Goal: Task Accomplishment & Management: Complete application form

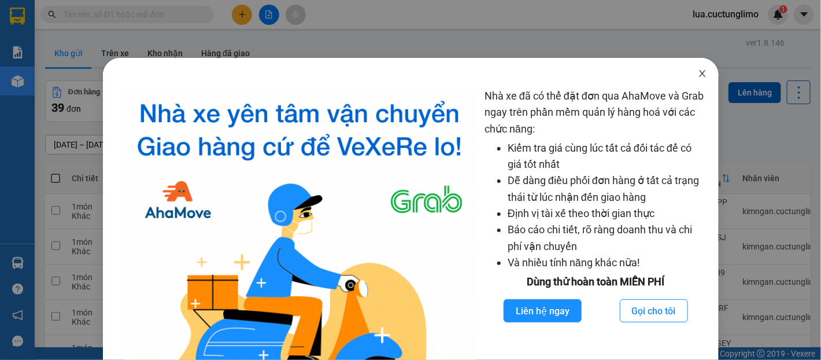
click at [699, 71] on icon "close" at bounding box center [702, 73] width 6 height 7
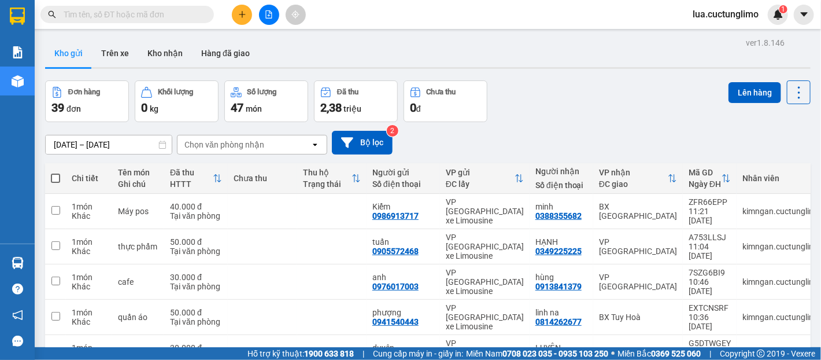
click at [239, 14] on icon "plus" at bounding box center [242, 14] width 8 height 8
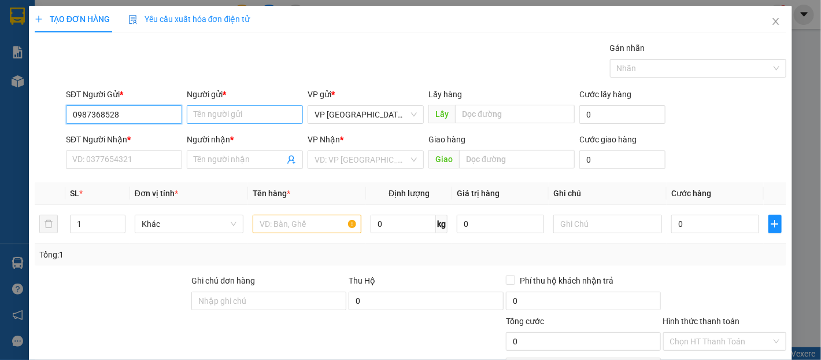
type input "0987368528"
click at [235, 105] on input "Người gửi *" at bounding box center [245, 114] width 116 height 19
type input "h"
type input "u"
type input "quyên"
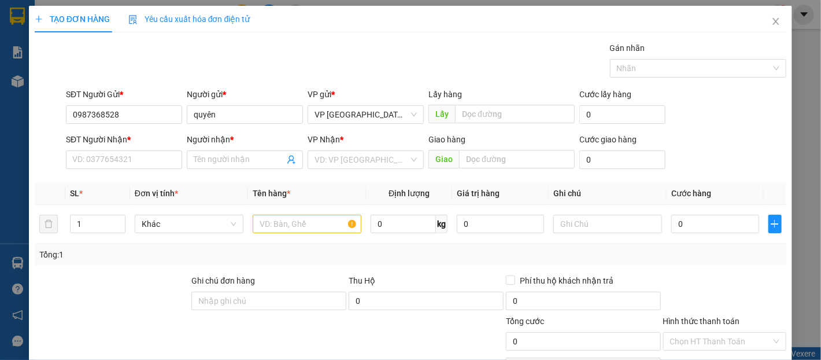
click at [154, 172] on div "SĐT Người Nhận * VD: 0377654321" at bounding box center [124, 153] width 116 height 40
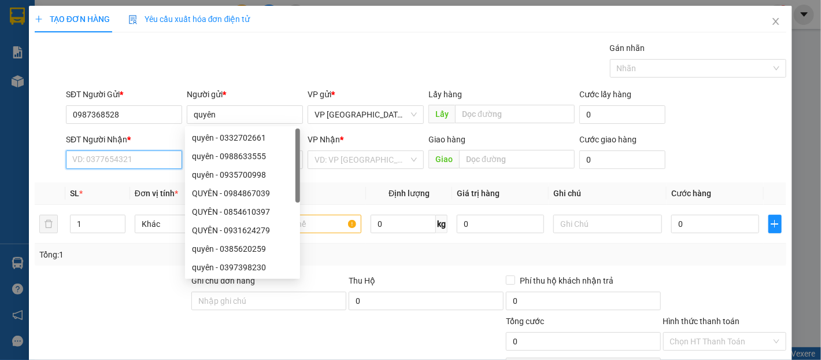
click at [158, 167] on input "SĐT Người Nhận *" at bounding box center [124, 159] width 116 height 19
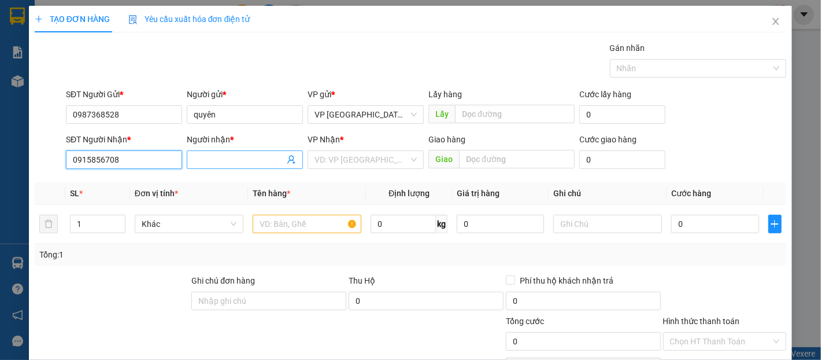
type input "0915856708"
click at [220, 162] on input "Người nhận *" at bounding box center [239, 159] width 91 height 13
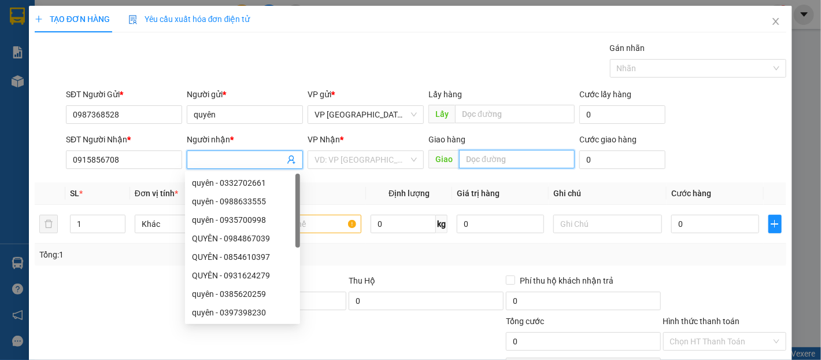
click at [476, 158] on input "text" at bounding box center [517, 159] width 116 height 19
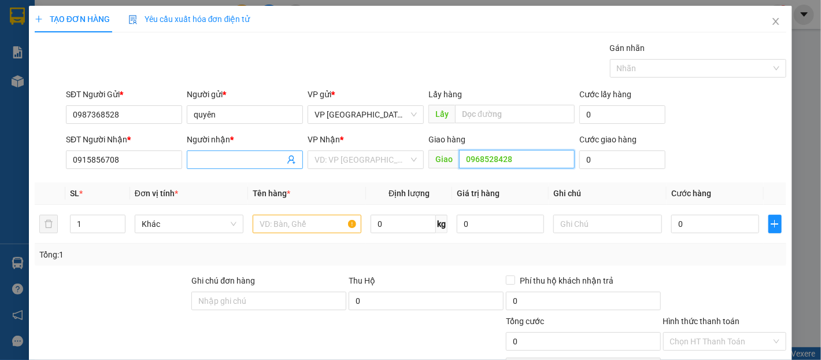
type input "0968528428"
click at [251, 159] on input "Người nhận *" at bounding box center [239, 159] width 91 height 13
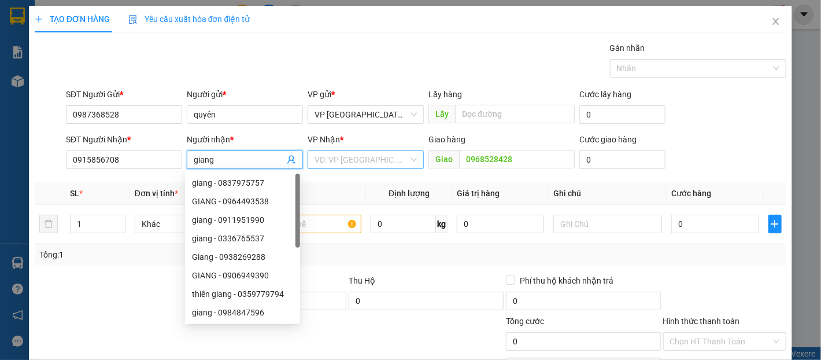
type input "giang"
click at [353, 156] on input "search" at bounding box center [362, 159] width 94 height 17
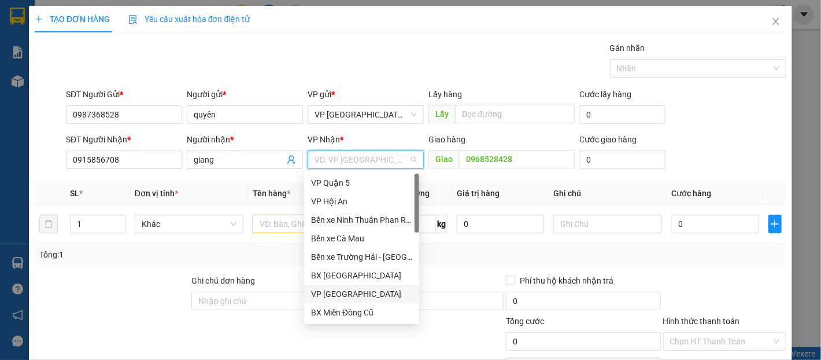
click at [352, 289] on div "VP [GEOGRAPHIC_DATA]" at bounding box center [361, 293] width 101 height 13
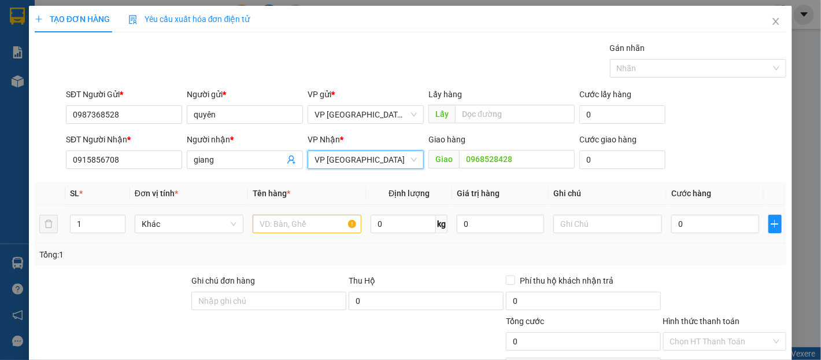
click at [302, 214] on div at bounding box center [307, 223] width 109 height 23
click at [302, 219] on input "text" at bounding box center [307, 224] width 109 height 19
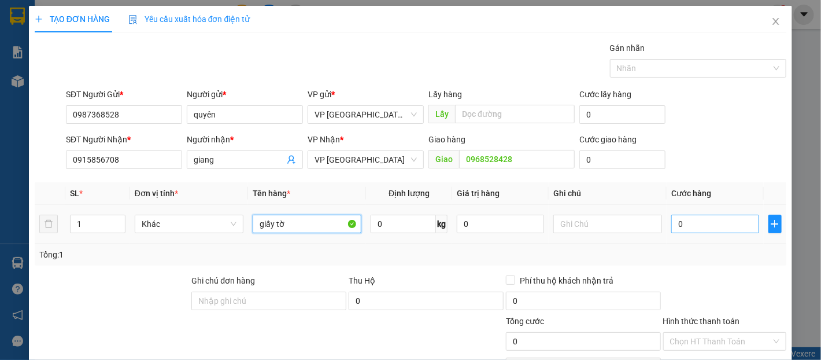
type input "giấy tờ"
click at [693, 221] on input "0" at bounding box center [714, 224] width 87 height 19
type input "3"
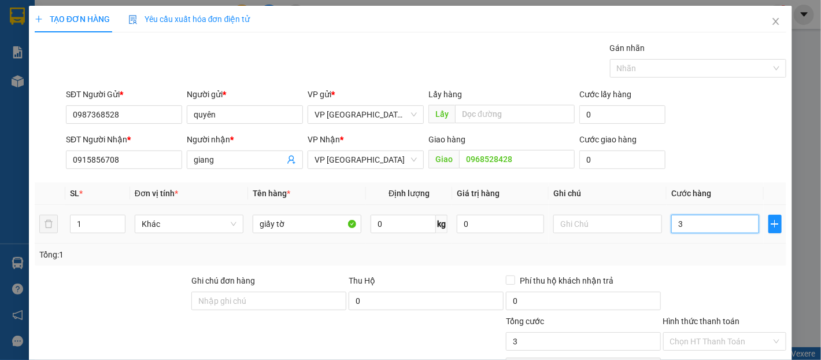
type input "30"
type input "300"
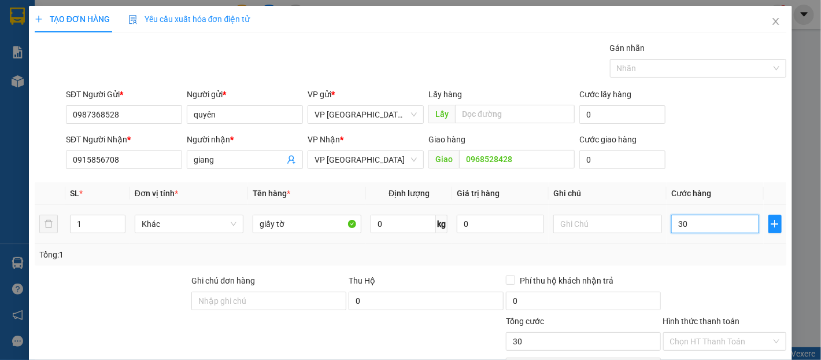
type input "300"
type input "3.000"
type input "30.000"
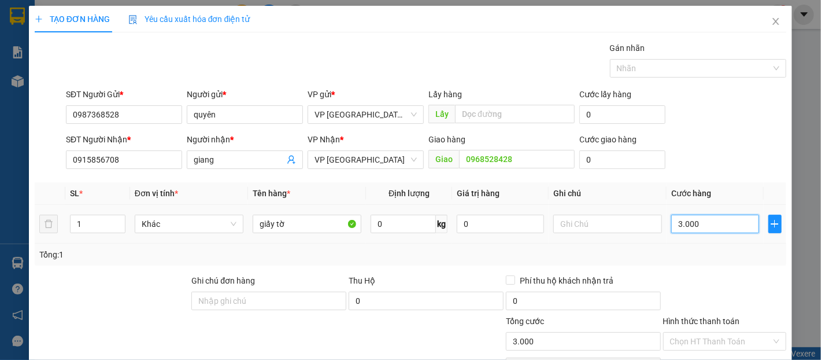
type input "30.000"
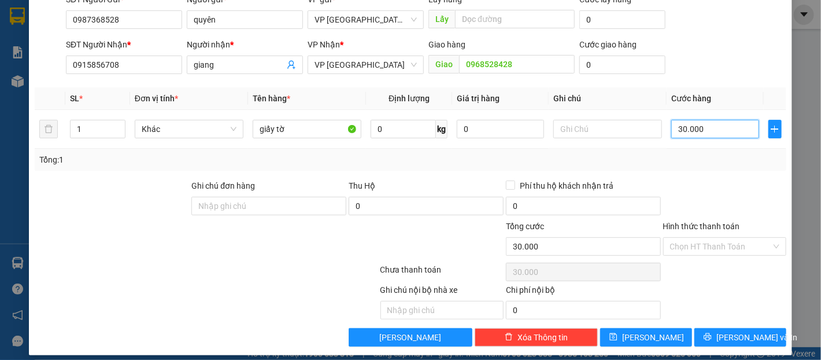
scroll to position [103, 0]
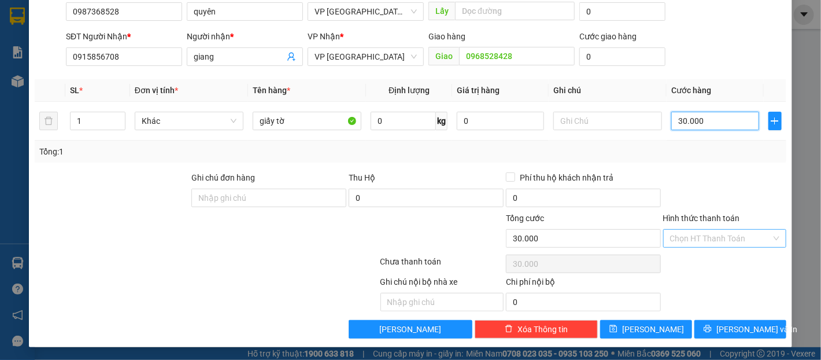
type input "30.000"
click at [707, 234] on input "Hình thức thanh toán" at bounding box center [720, 238] width 101 height 17
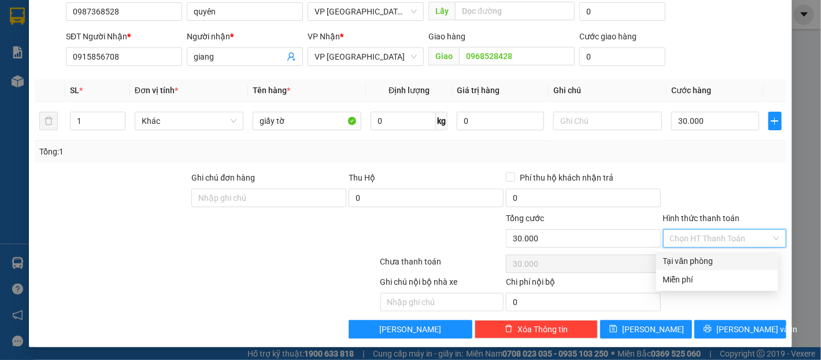
click at [708, 258] on div "Tại văn phòng" at bounding box center [717, 260] width 108 height 13
type input "0"
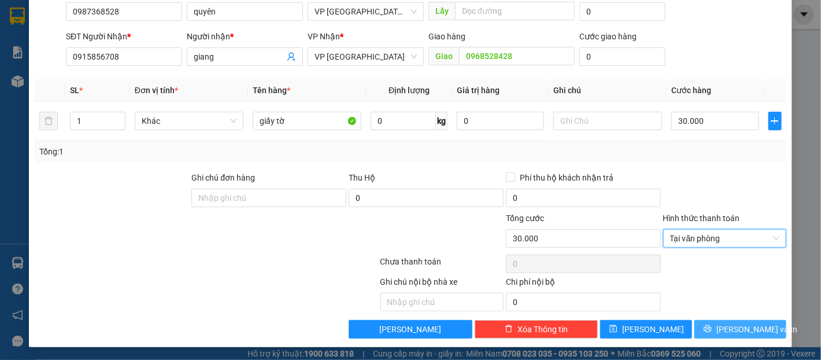
click at [749, 330] on span "[PERSON_NAME] và In" at bounding box center [756, 329] width 81 height 13
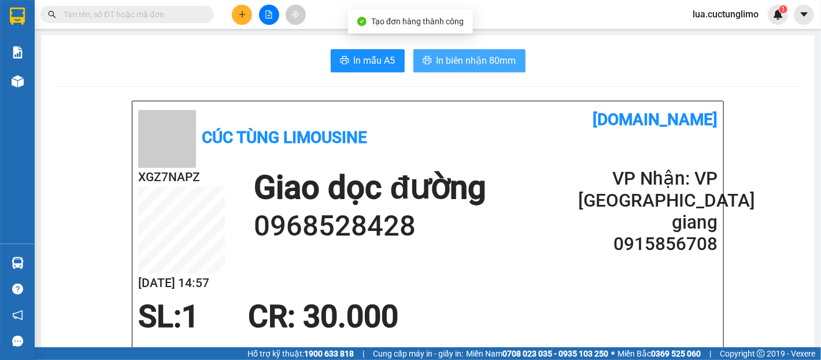
drag, startPoint x: 489, startPoint y: 38, endPoint x: 486, endPoint y: 56, distance: 17.6
click at [486, 57] on span "In biên nhận 80mm" at bounding box center [477, 60] width 80 height 14
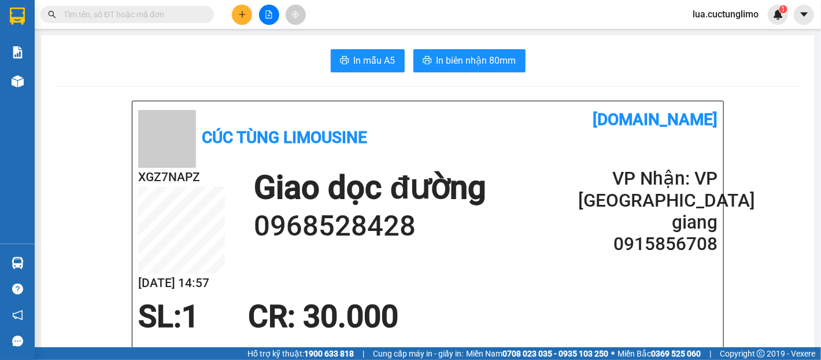
click at [250, 10] on button at bounding box center [242, 15] width 20 height 20
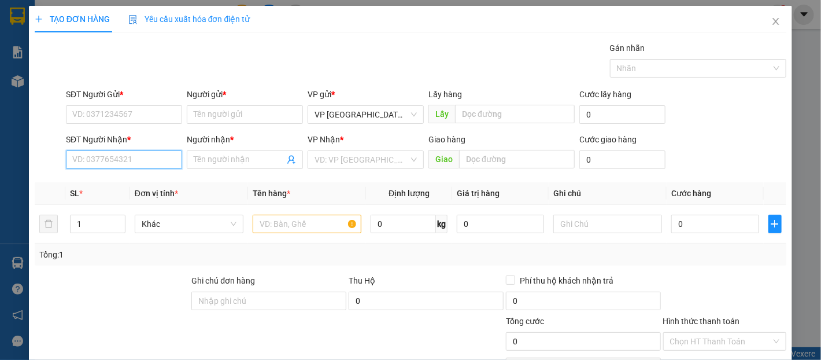
click at [76, 156] on input "SĐT Người Nhận *" at bounding box center [124, 159] width 116 height 19
type input "0905187744"
click at [245, 164] on input "Người nhận *" at bounding box center [239, 159] width 91 height 13
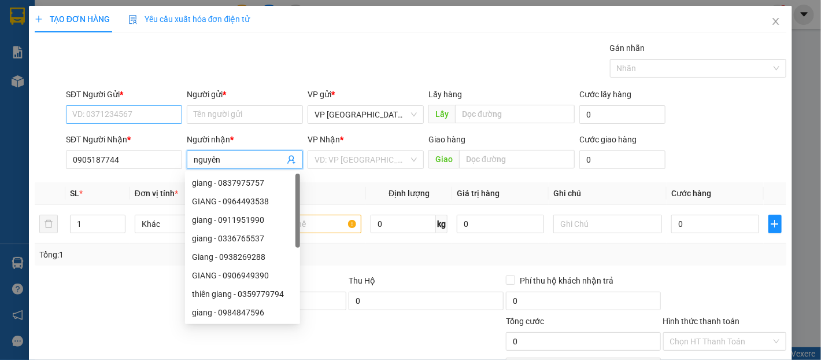
type input "nguyên"
click at [136, 117] on input "SĐT Người Gửi *" at bounding box center [124, 114] width 116 height 19
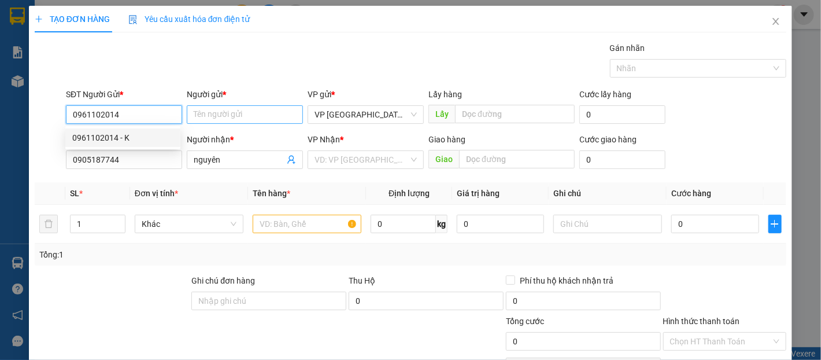
type input "0961102014"
click at [231, 110] on input "Người gửi *" at bounding box center [245, 114] width 116 height 19
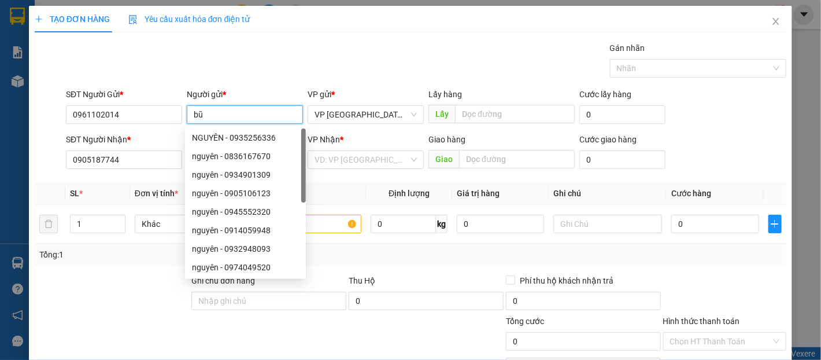
type input "b"
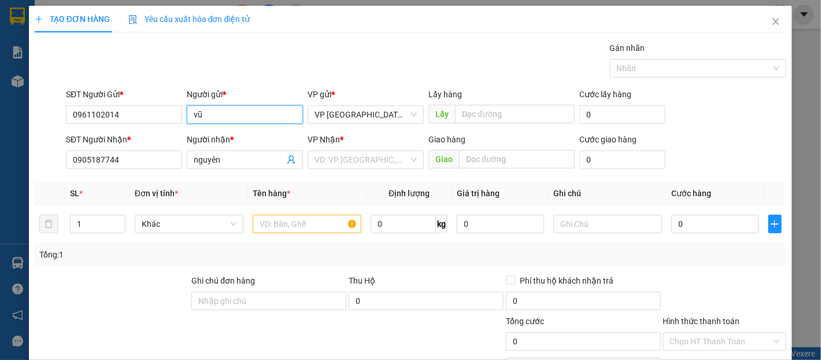
type input "vũ"
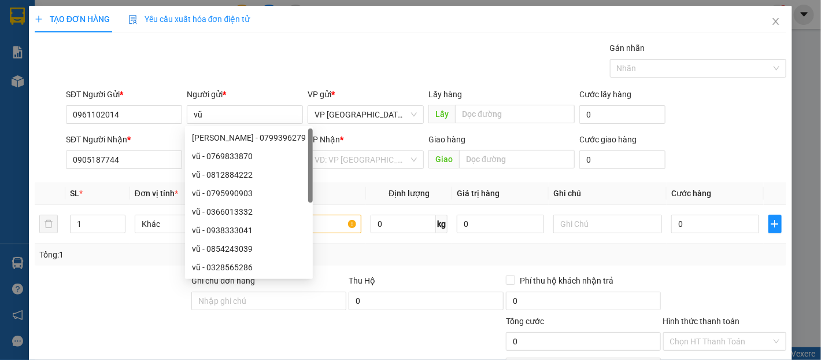
click at [356, 171] on div "VP Nhận * VD: VP [GEOGRAPHIC_DATA]" at bounding box center [366, 153] width 116 height 40
click at [373, 158] on input "search" at bounding box center [362, 159] width 94 height 17
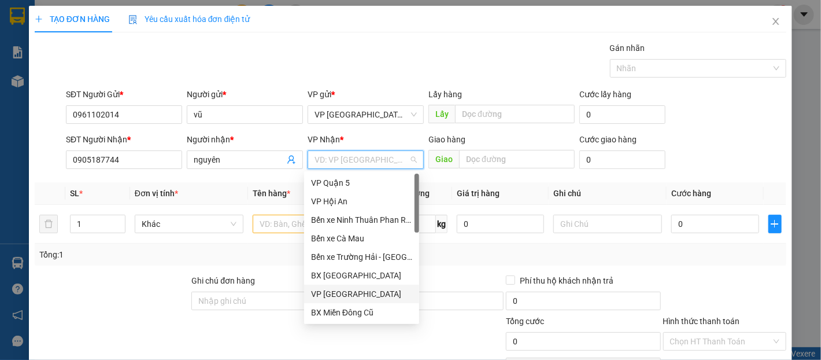
click at [352, 289] on div "VP [GEOGRAPHIC_DATA]" at bounding box center [361, 293] width 101 height 13
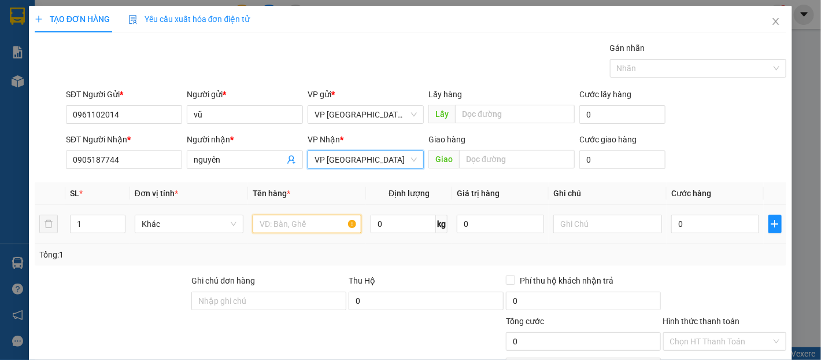
click at [291, 226] on input "text" at bounding box center [307, 224] width 109 height 19
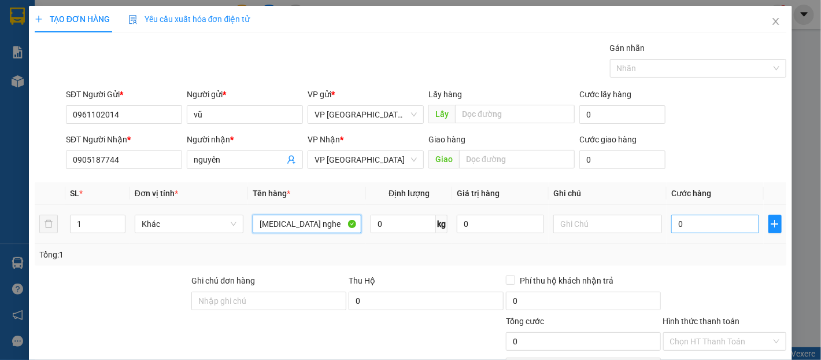
type input "[MEDICAL_DATA] nghe"
click at [683, 229] on input "0" at bounding box center [714, 224] width 87 height 19
type input "3"
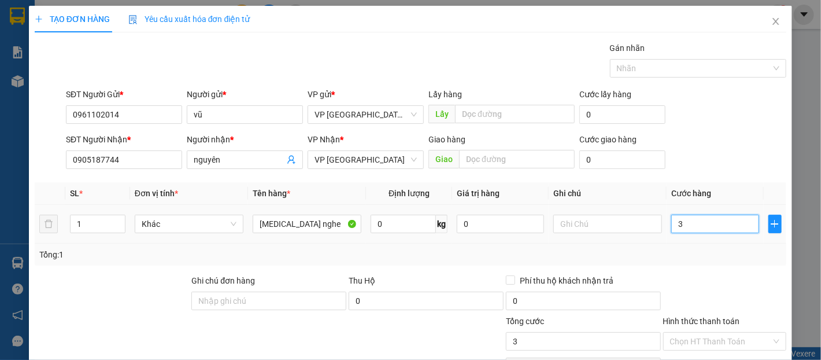
type input "30"
type input "300"
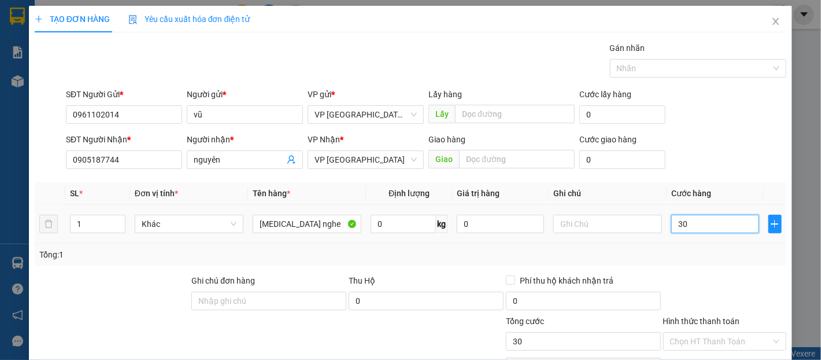
type input "300"
type input "3.000"
type input "30.000"
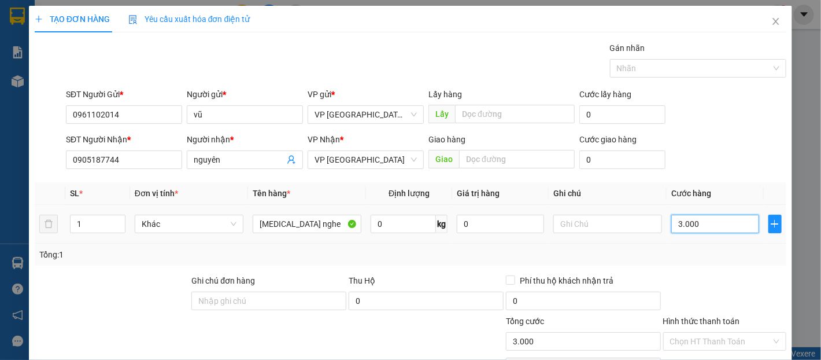
type input "30.000"
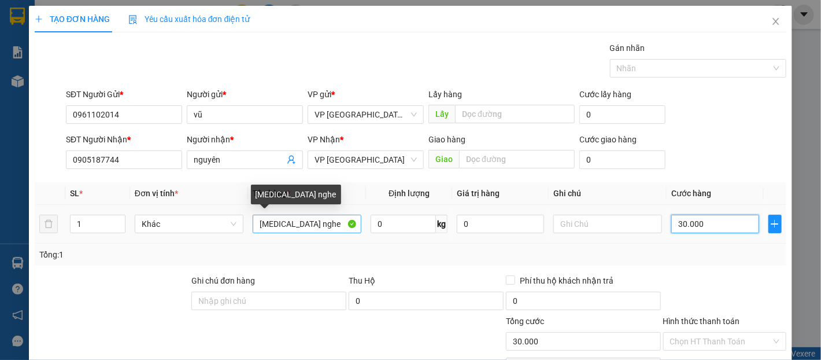
type input "30.000"
click at [269, 225] on input "[MEDICAL_DATA] nghe" at bounding box center [307, 224] width 109 height 19
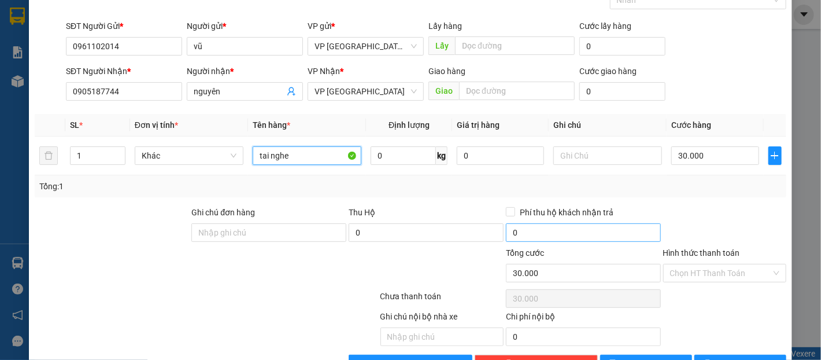
scroll to position [103, 0]
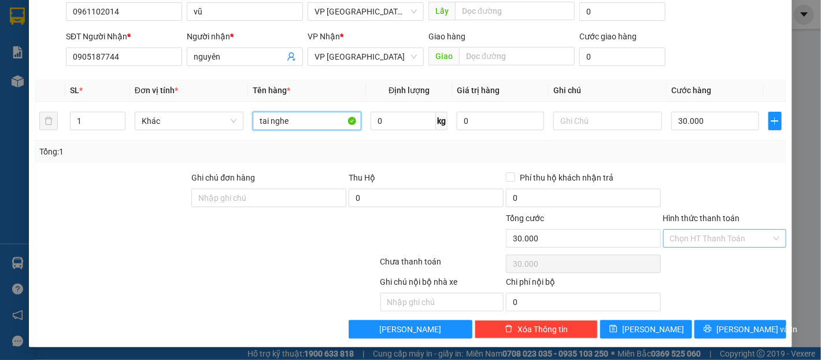
type input "tai nghe"
click at [729, 243] on input "Hình thức thanh toán" at bounding box center [720, 238] width 101 height 17
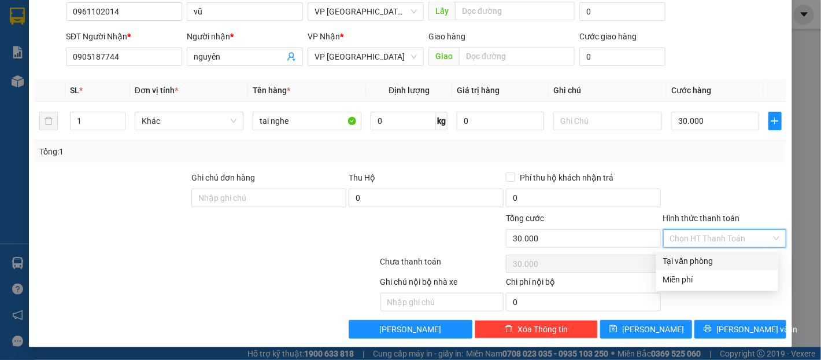
click at [725, 260] on div "Tại văn phòng" at bounding box center [717, 260] width 108 height 13
type input "0"
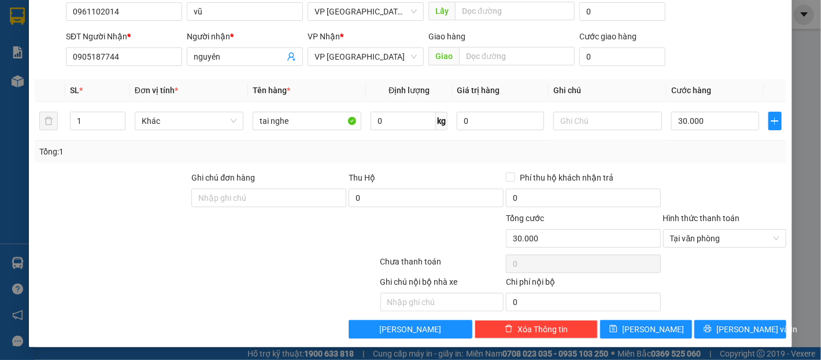
click at [732, 317] on div "Transit Pickup Surcharge Ids Transit Deliver Surcharge Ids Transit Deliver Surc…" at bounding box center [411, 139] width 752 height 400
click at [731, 325] on span "[PERSON_NAME] và In" at bounding box center [756, 329] width 81 height 13
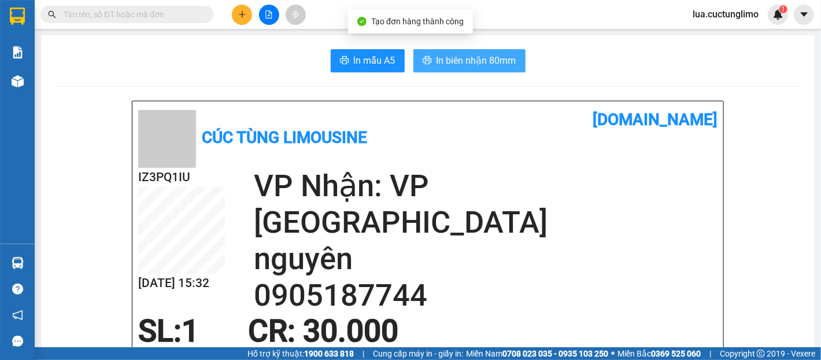
click at [490, 61] on span "In biên nhận 80mm" at bounding box center [477, 60] width 80 height 14
